Goal: Task Accomplishment & Management: Manage account settings

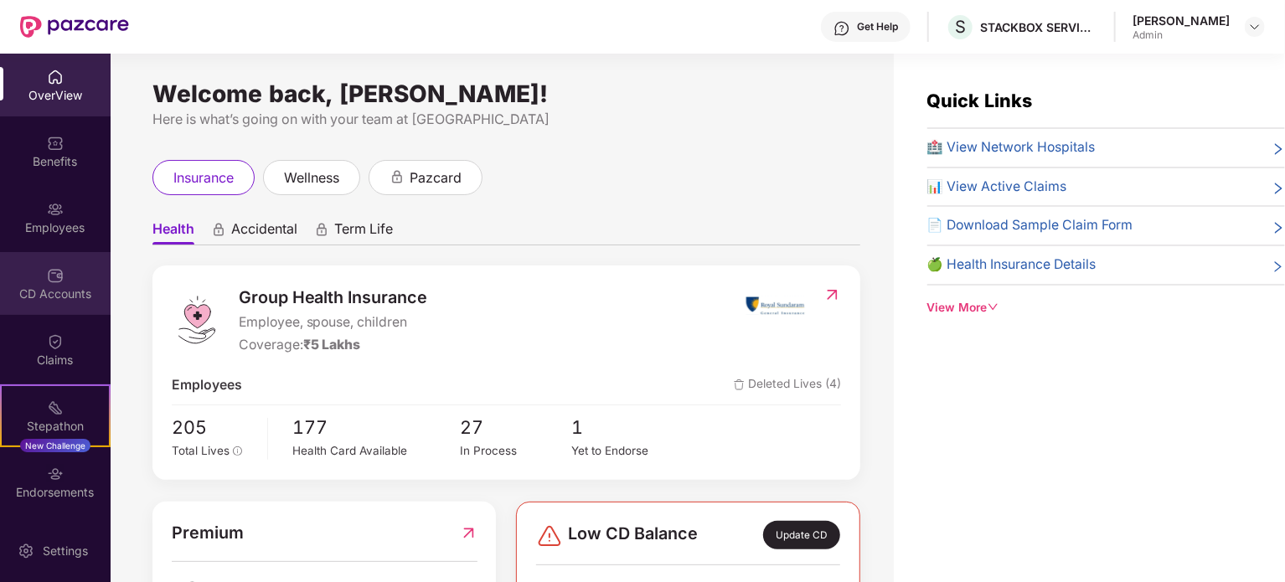
click at [47, 292] on div "CD Accounts" at bounding box center [55, 294] width 111 height 17
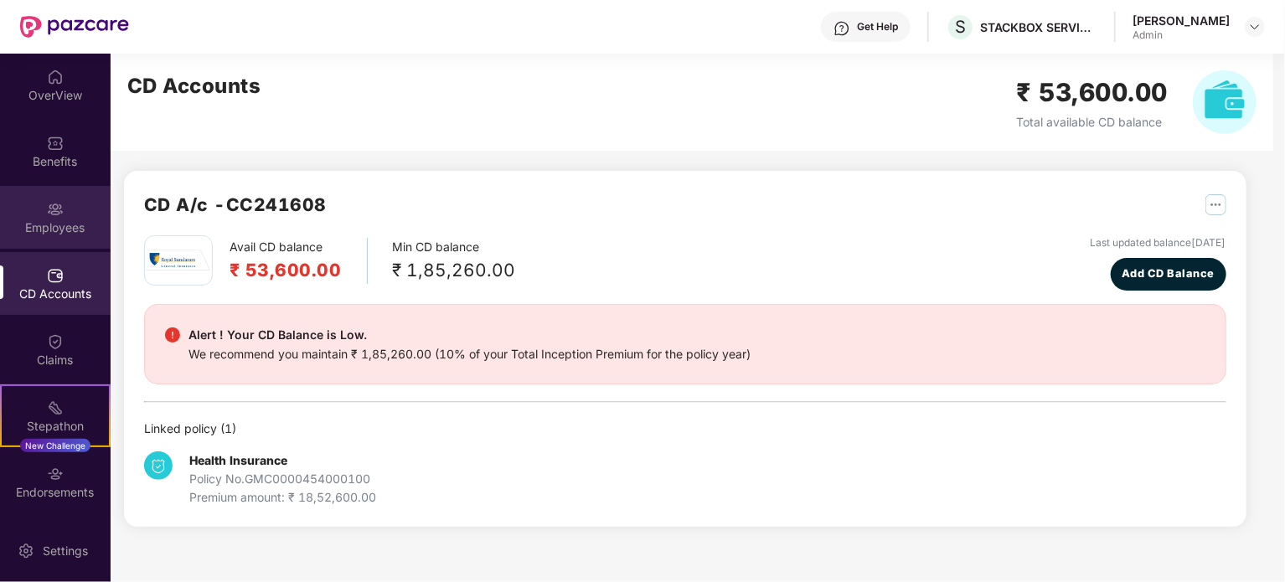
click at [63, 222] on div "Employees" at bounding box center [55, 228] width 111 height 17
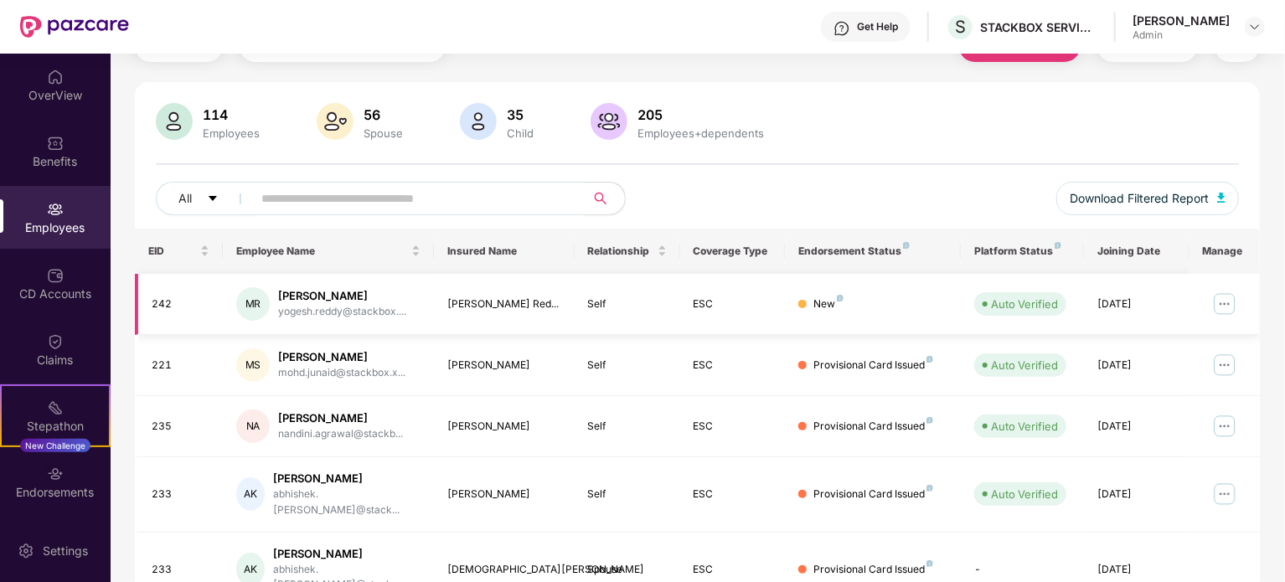
scroll to position [80, 0]
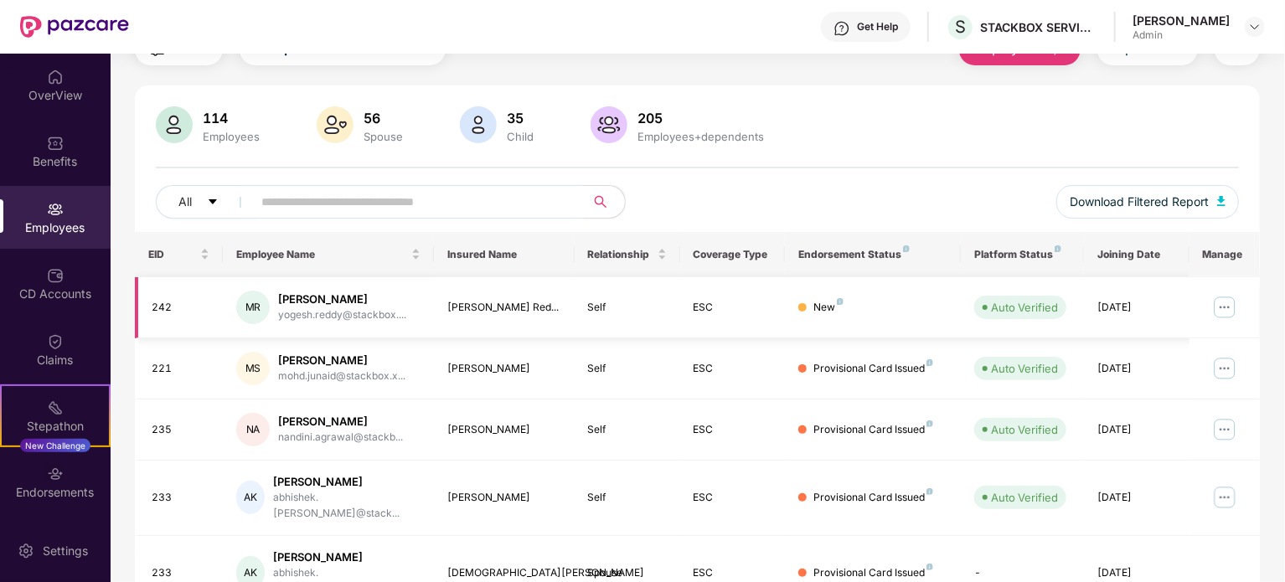
click at [1223, 305] on img at bounding box center [1225, 307] width 27 height 27
click at [324, 207] on div "Click to sort ascending" at bounding box center [327, 216] width 139 height 28
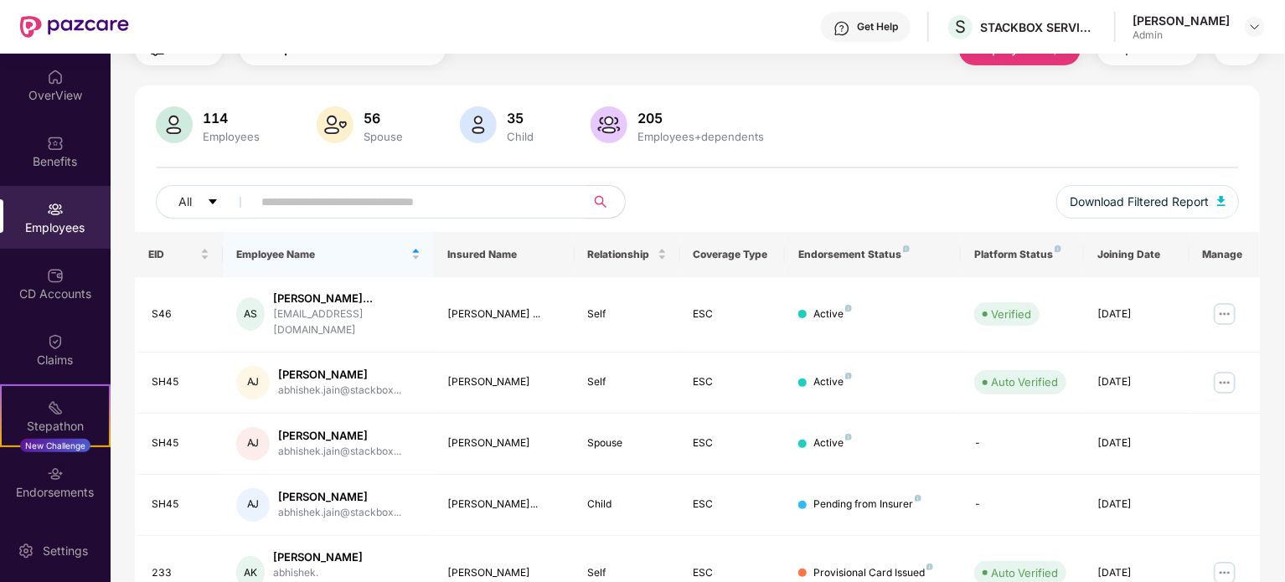
click at [349, 209] on input "text" at bounding box center [411, 201] width 301 height 25
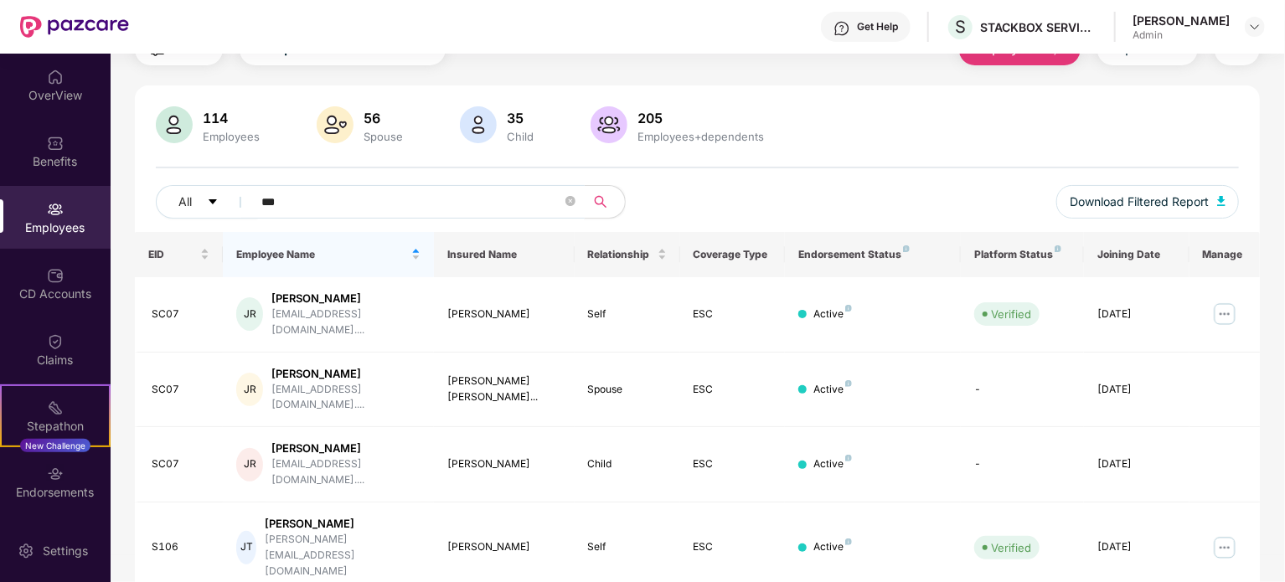
scroll to position [79, 0]
type input "***"
click at [1224, 308] on img at bounding box center [1225, 316] width 27 height 27
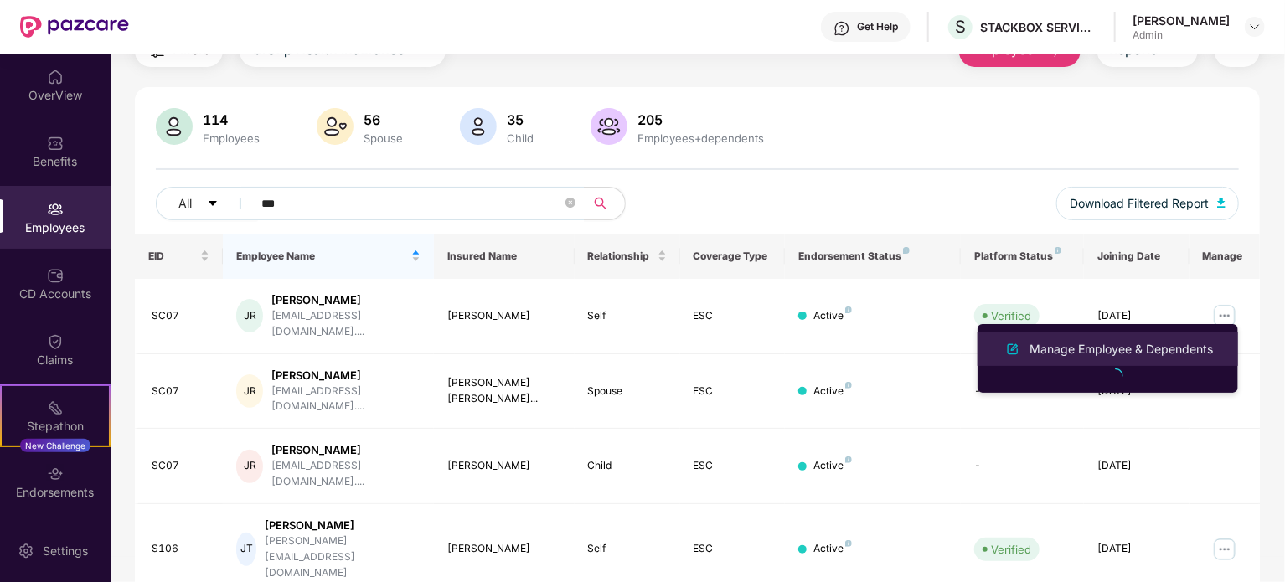
click at [1095, 351] on div "Manage Employee & Dependents" at bounding box center [1122, 349] width 190 height 18
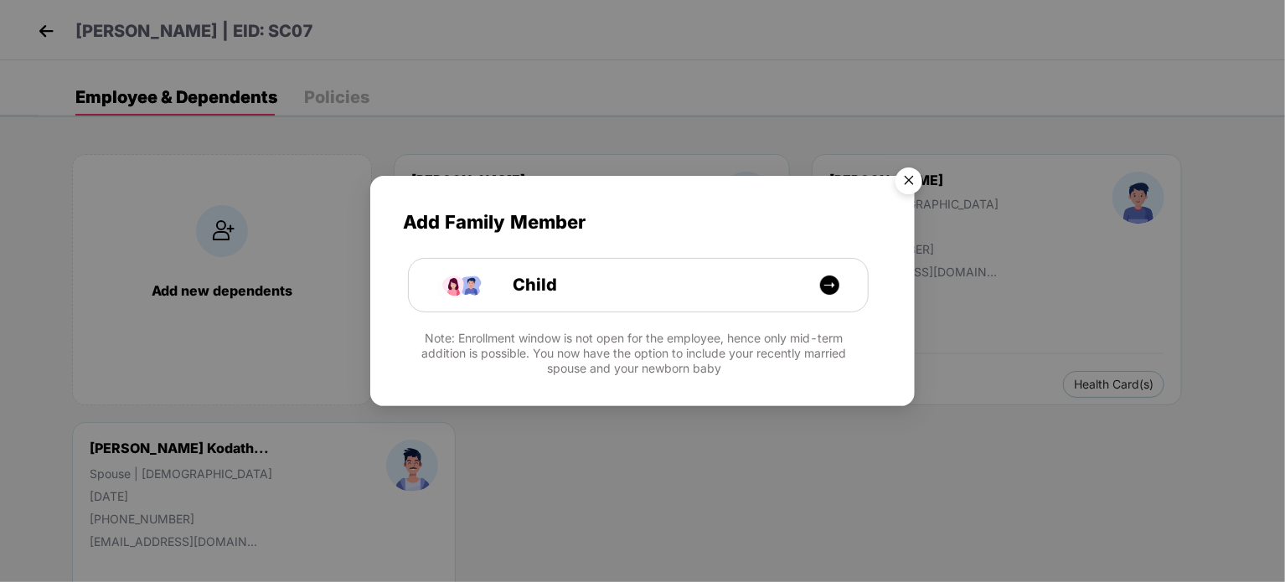
click at [911, 176] on img "Close" at bounding box center [909, 183] width 47 height 47
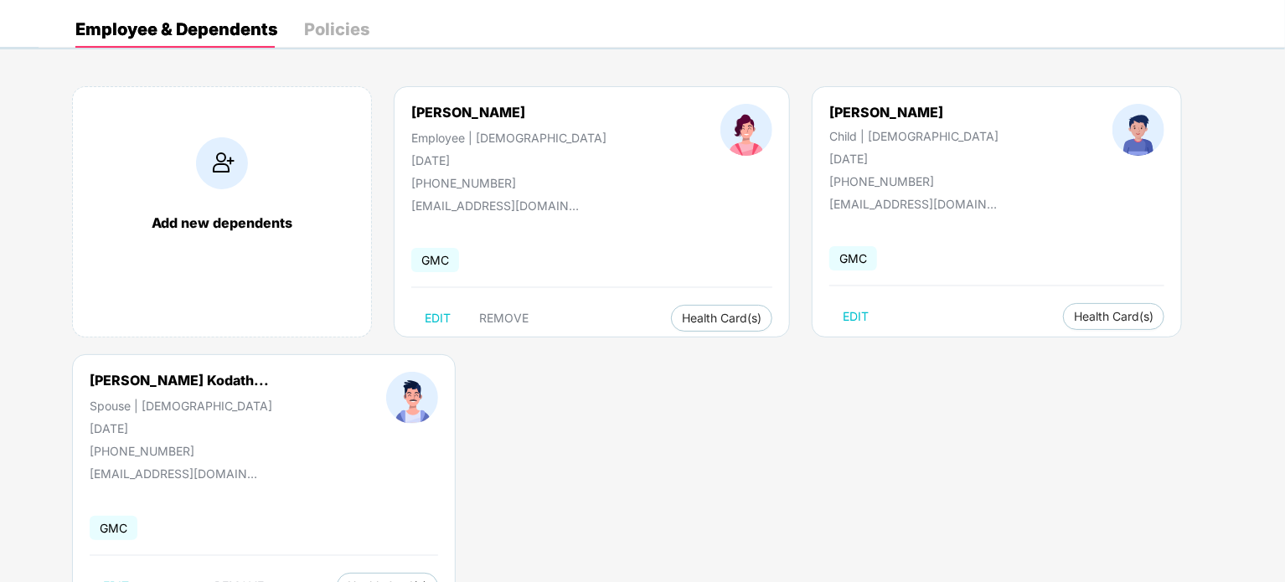
scroll to position [66, 0]
click at [328, 26] on div "Policies" at bounding box center [336, 31] width 65 height 17
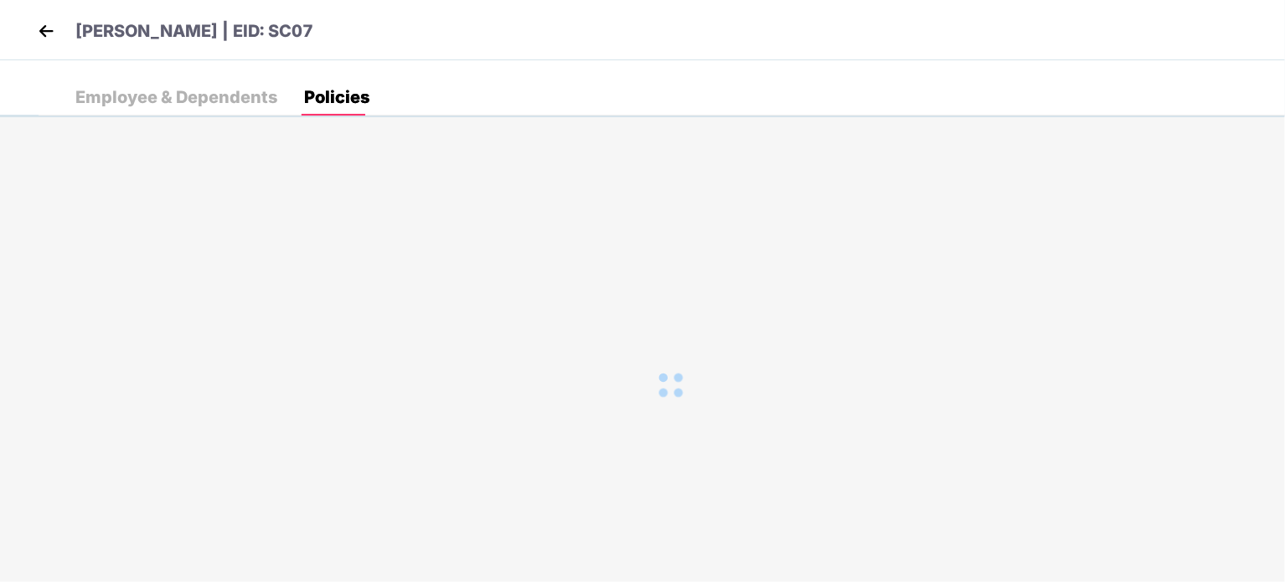
scroll to position [0, 0]
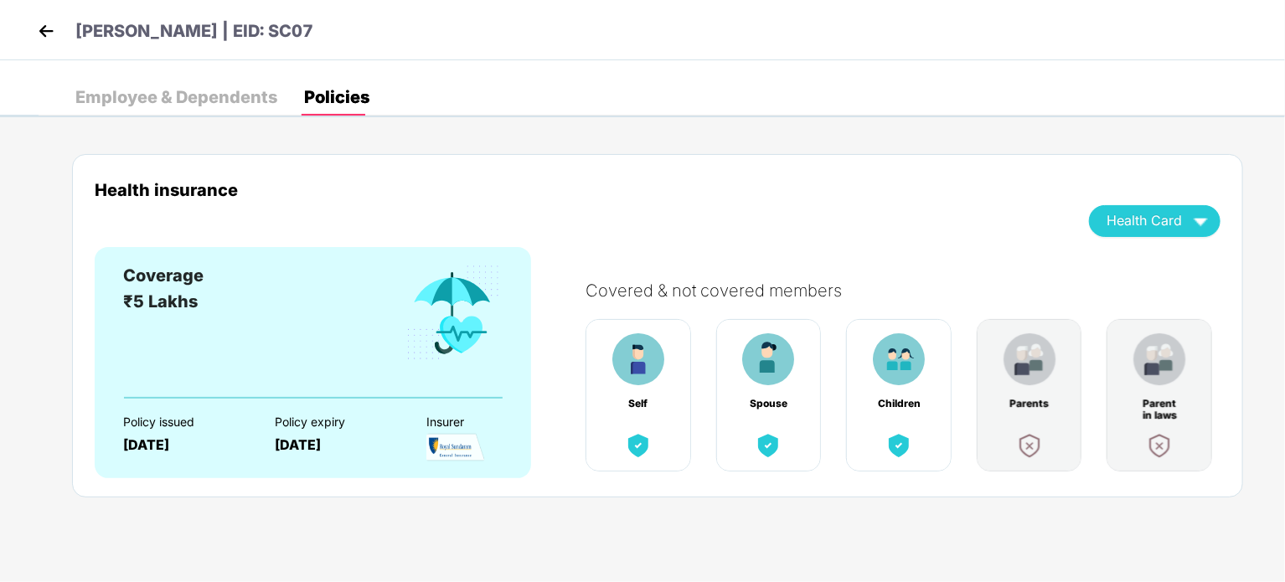
click at [179, 101] on div "Employee & Dependents" at bounding box center [176, 97] width 202 height 17
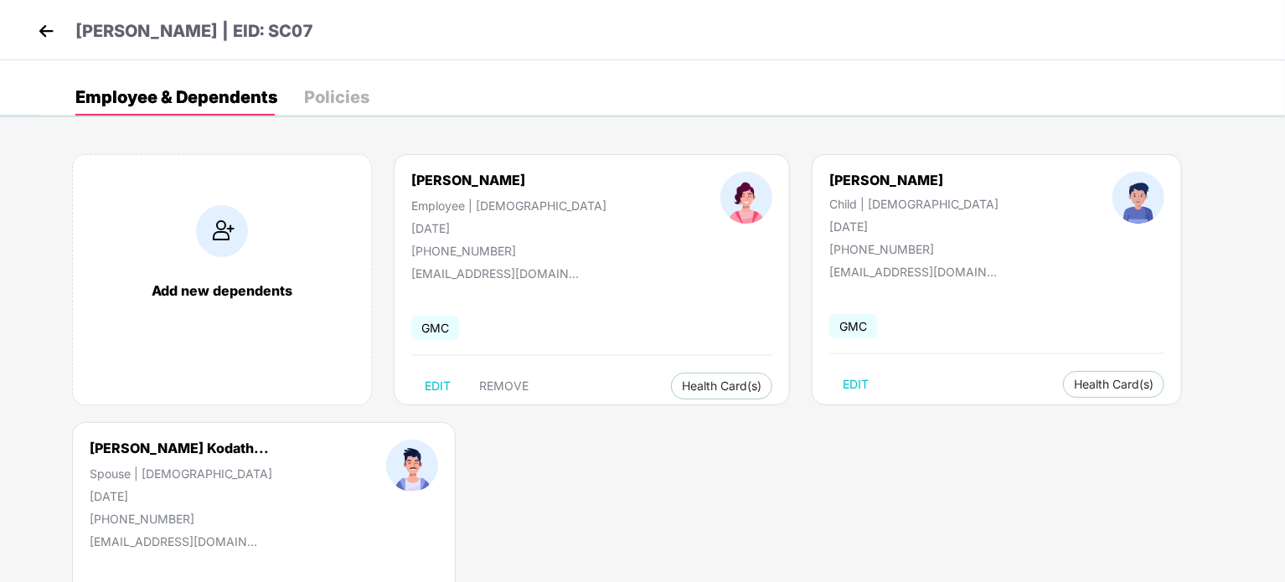
click at [50, 36] on img at bounding box center [46, 30] width 25 height 25
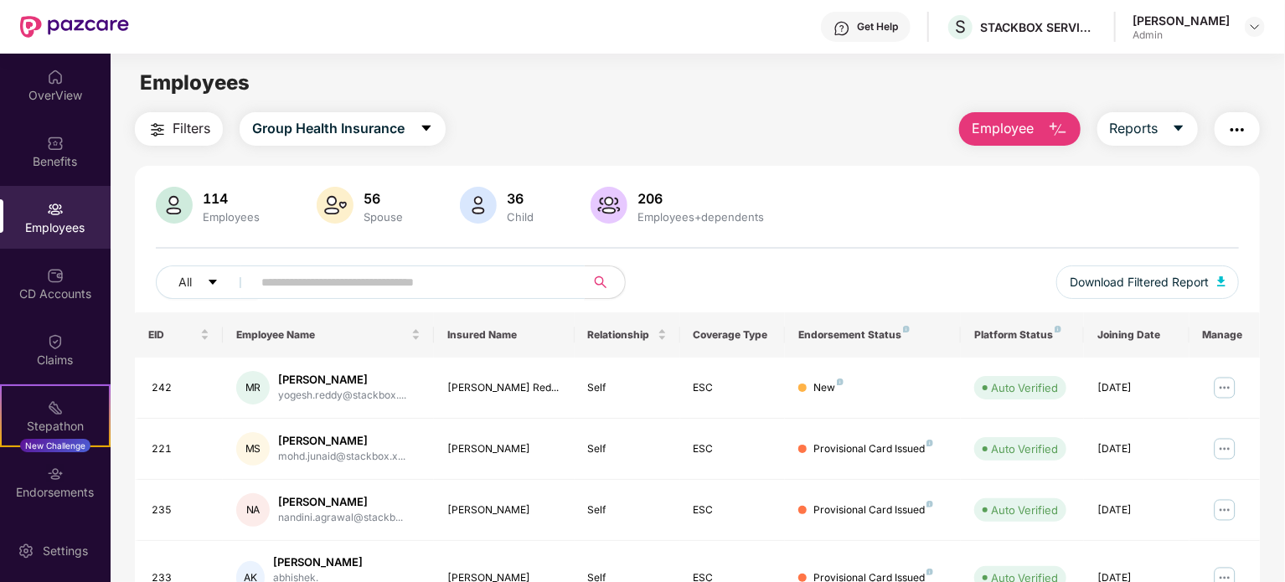
click at [347, 267] on span at bounding box center [413, 283] width 344 height 34
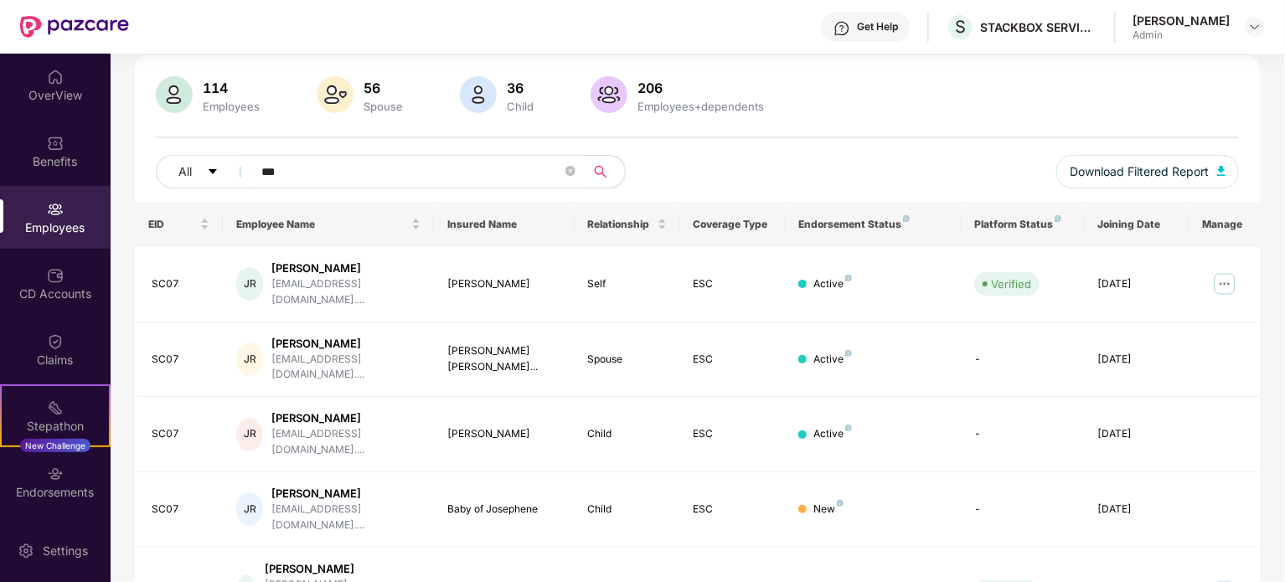
scroll to position [112, 0]
type input "***"
